Goal: Information Seeking & Learning: Compare options

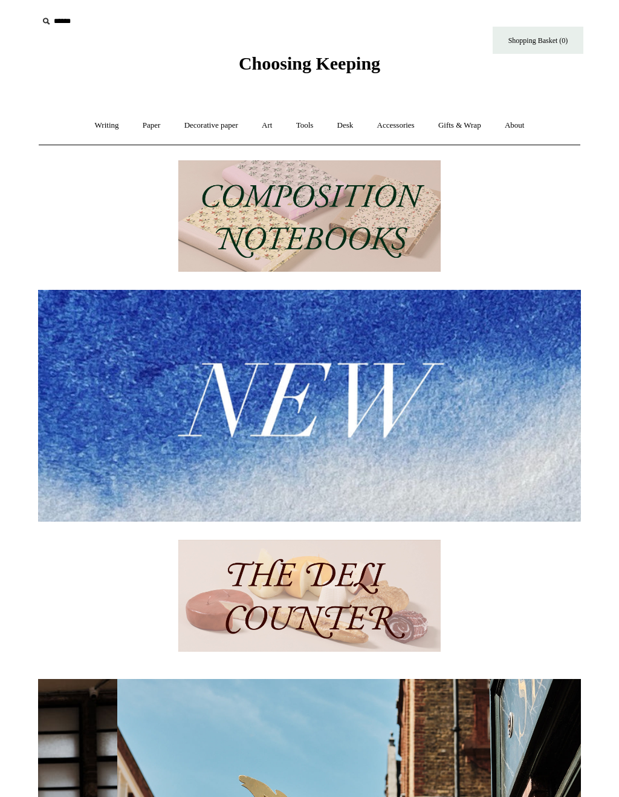
scroll to position [0, 543]
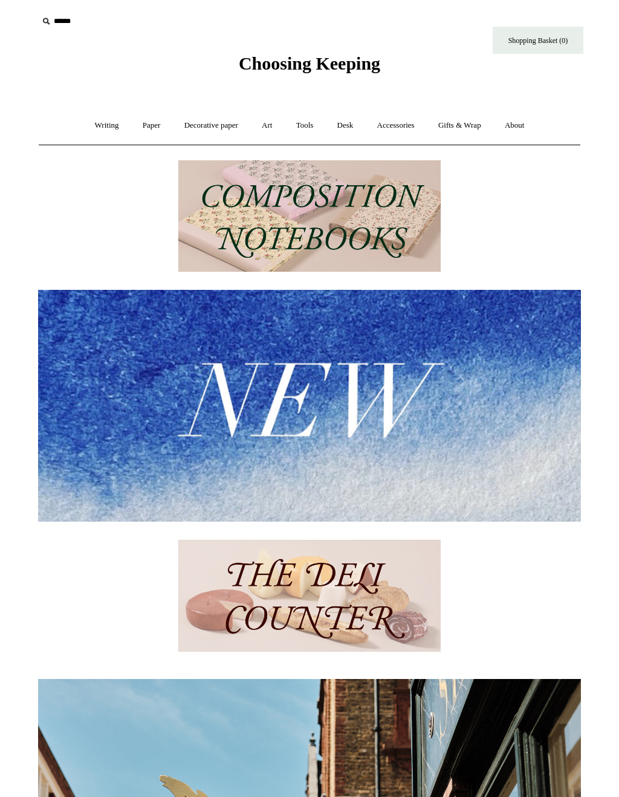
click at [95, 127] on link "Writing +" at bounding box center [107, 125] width 46 height 32
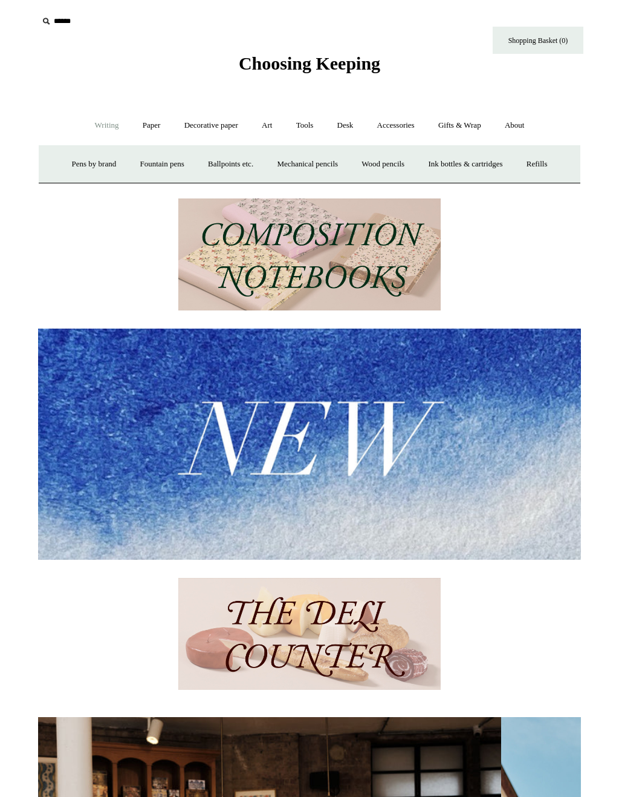
scroll to position [0, 0]
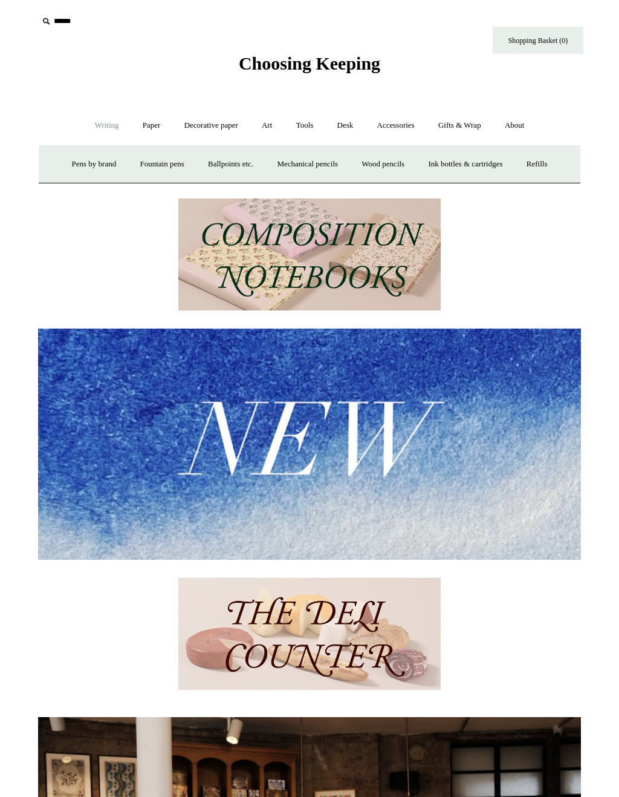
click at [138, 119] on link "Paper +" at bounding box center [152, 125] width 40 height 32
click at [129, 160] on link "Notebooks +" at bounding box center [140, 164] width 56 height 32
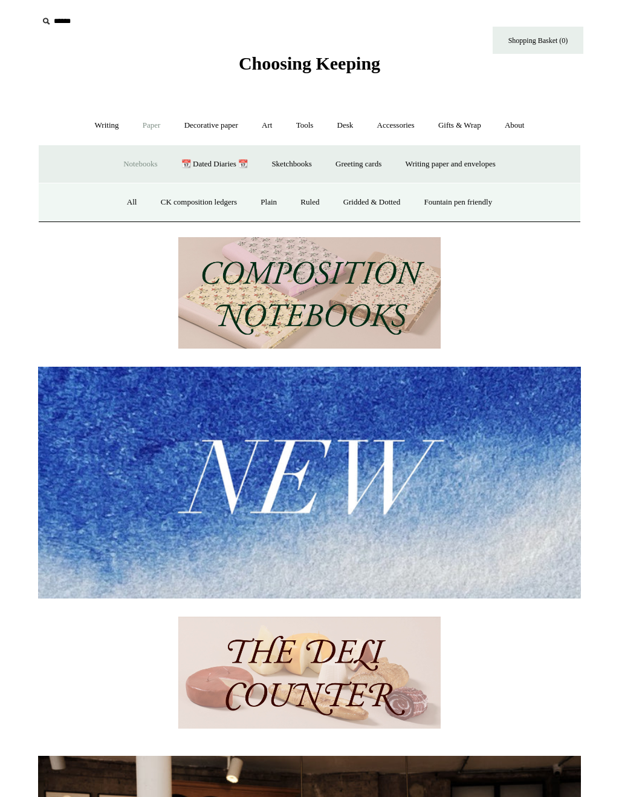
click at [124, 208] on link "All" at bounding box center [132, 202] width 32 height 32
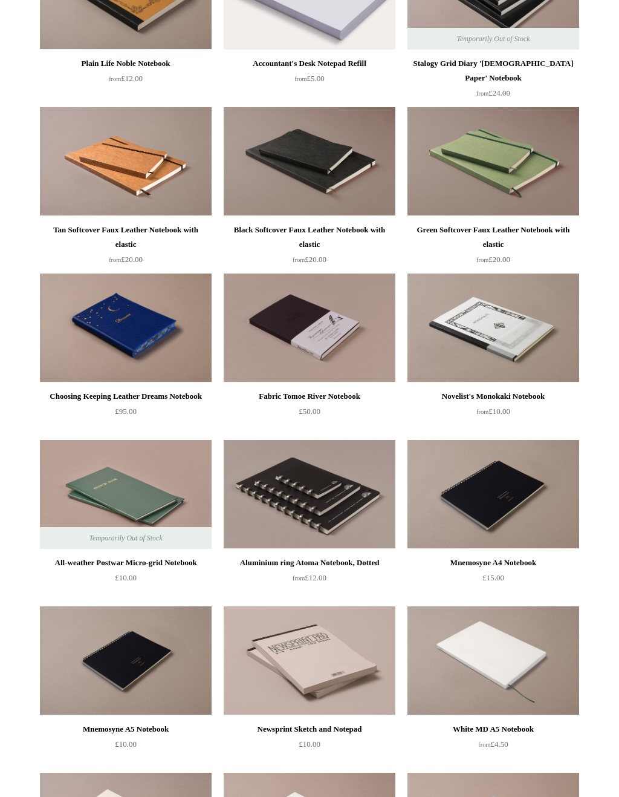
scroll to position [3084, 0]
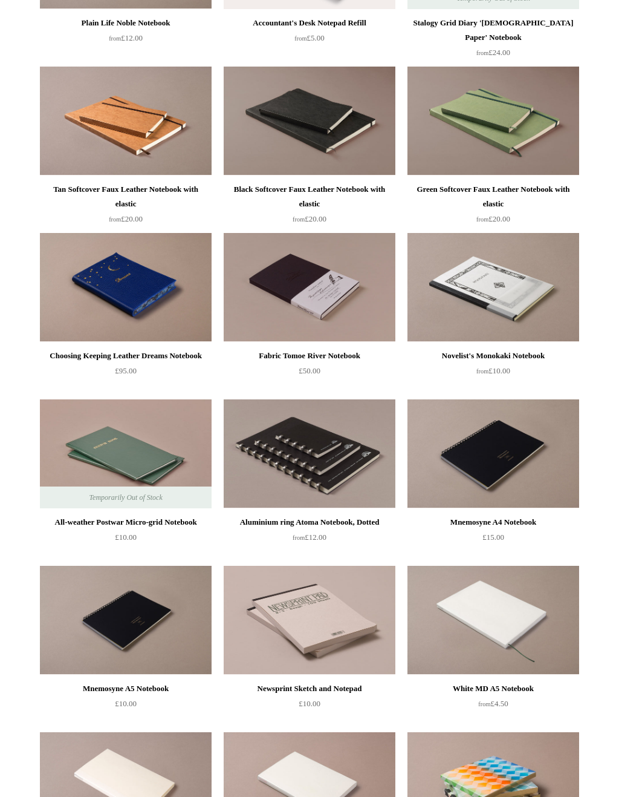
click at [275, 461] on img at bounding box center [310, 454] width 172 height 109
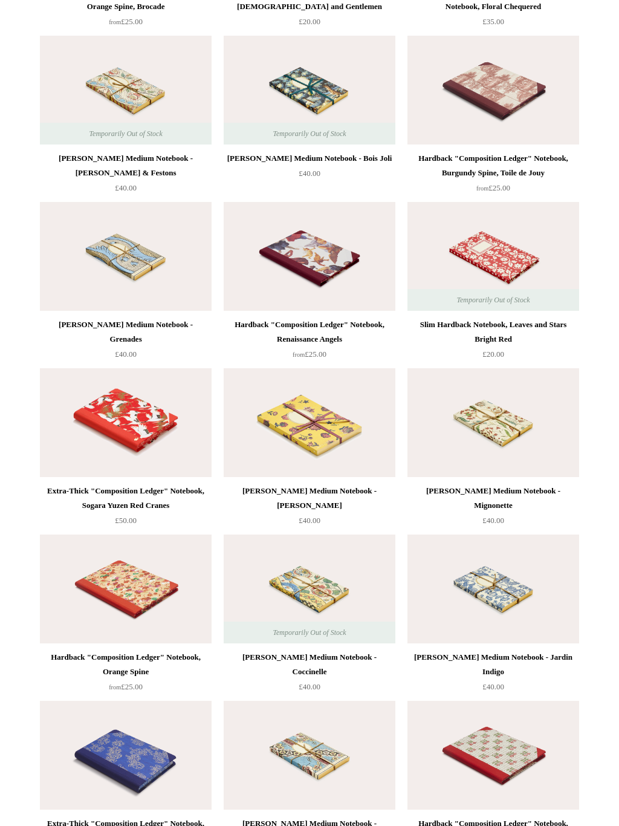
scroll to position [5935, 0]
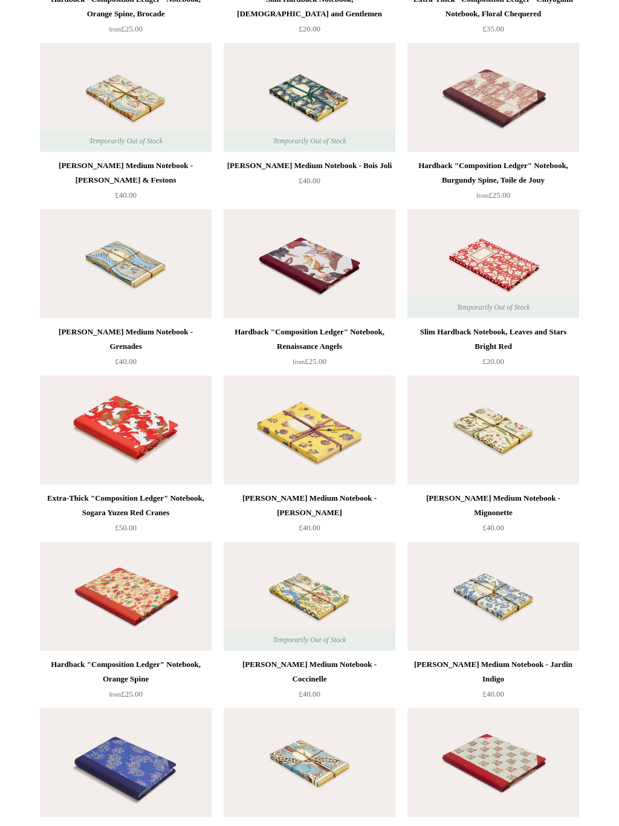
click at [266, 428] on img at bounding box center [310, 430] width 172 height 109
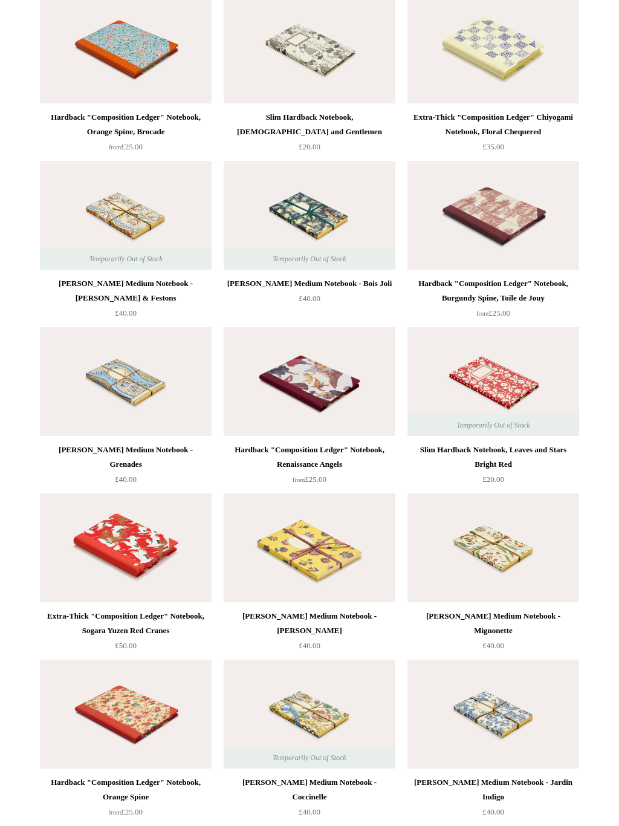
scroll to position [5802, 0]
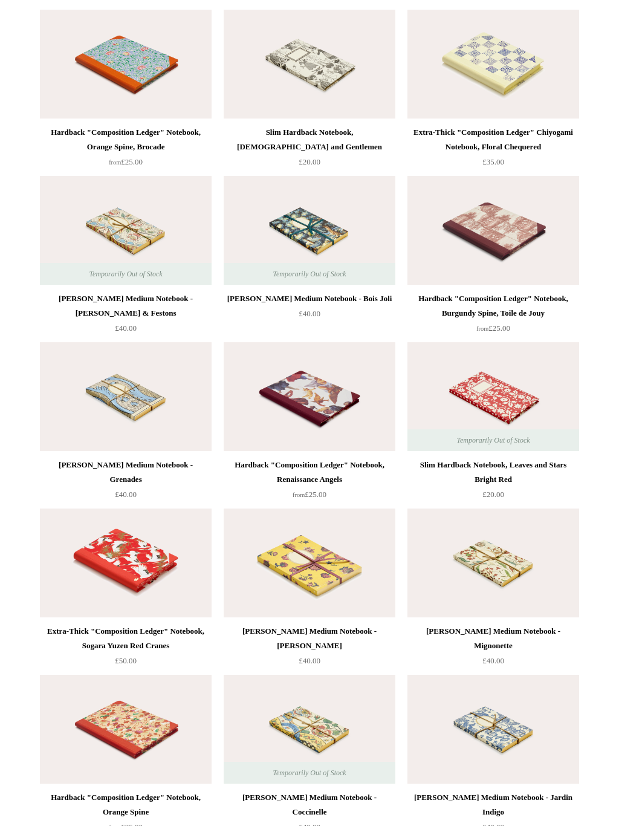
click at [260, 388] on img at bounding box center [310, 397] width 172 height 109
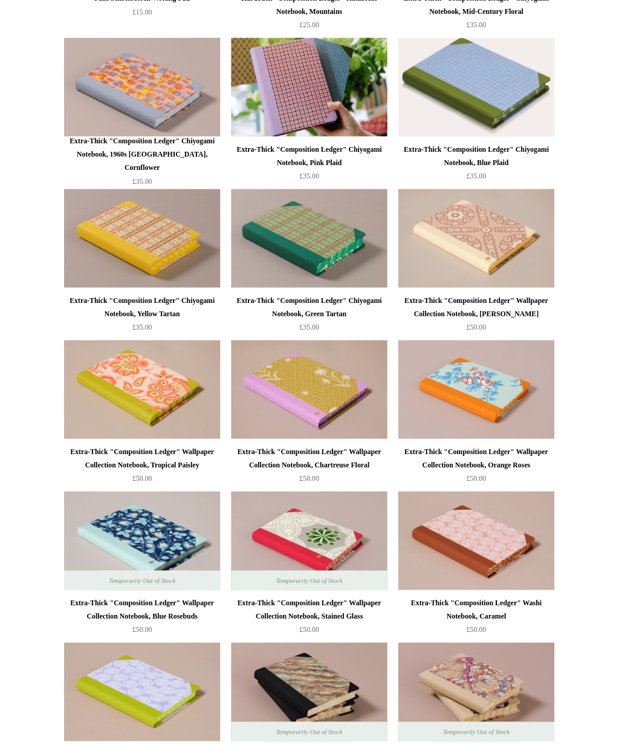
scroll to position [0, 0]
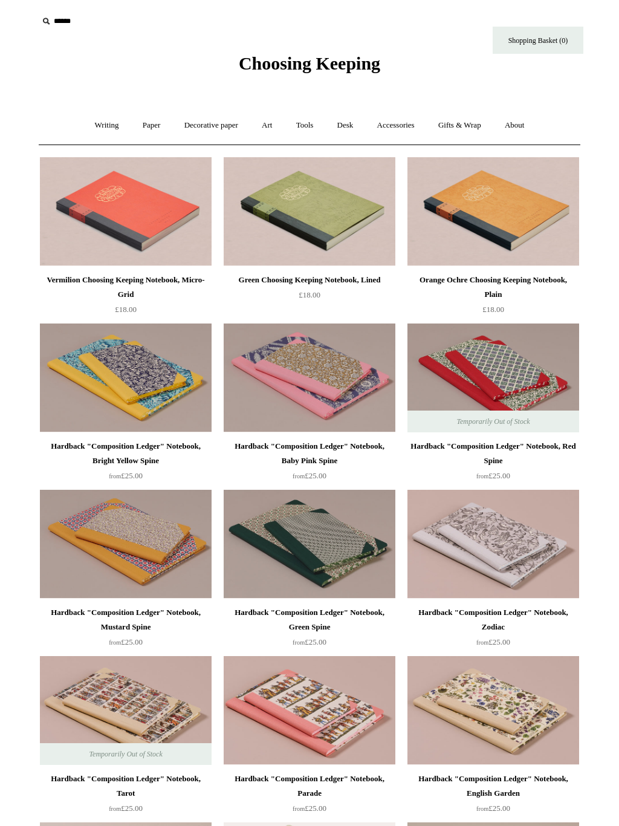
click at [403, 128] on link "Accessories +" at bounding box center [396, 125] width 59 height 32
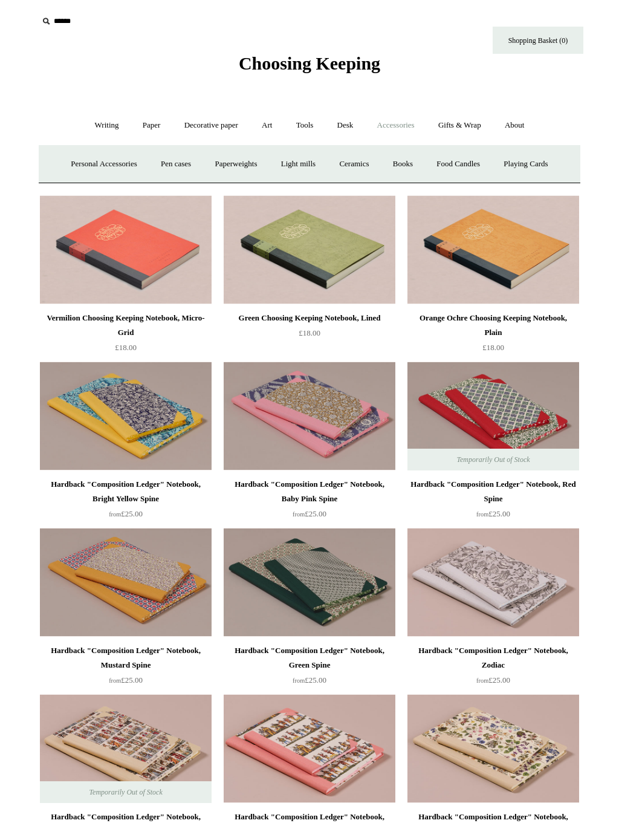
click at [76, 162] on link "Personal Accessories +" at bounding box center [104, 164] width 88 height 32
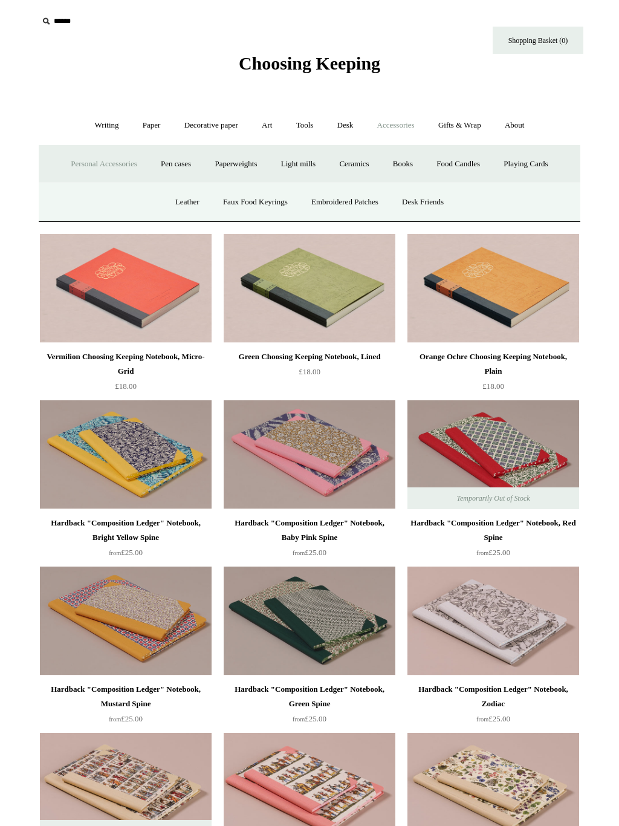
click at [168, 201] on link "Leather" at bounding box center [188, 202] width 46 height 32
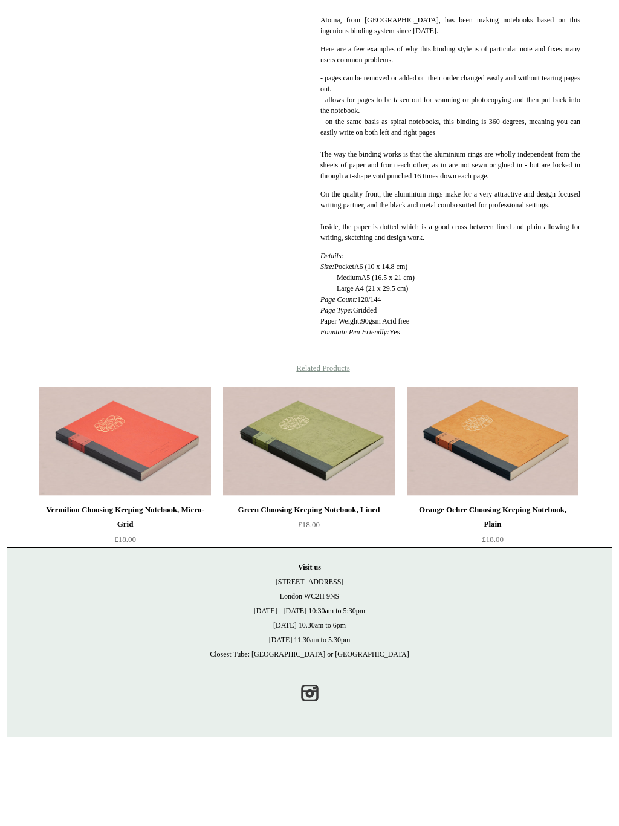
scroll to position [272, 0]
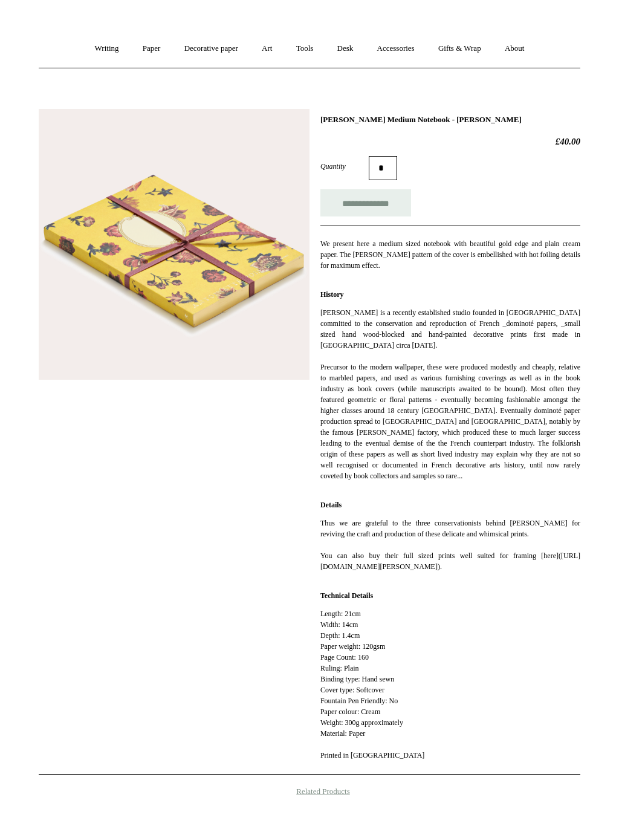
scroll to position [51, 0]
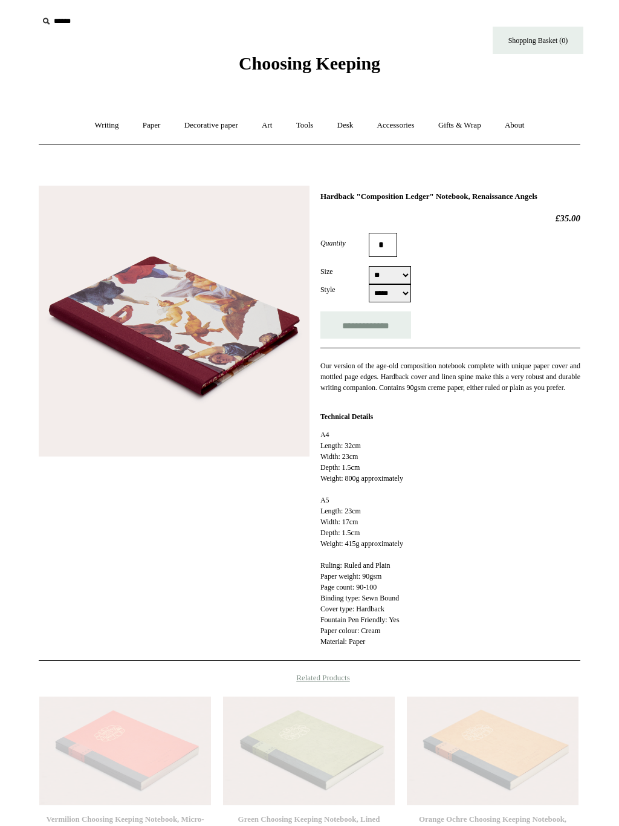
select select "**"
